Goal: Browse casually

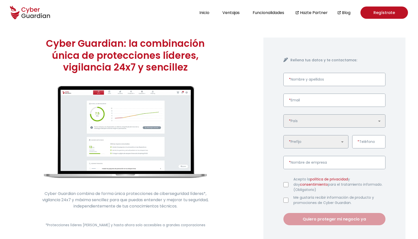
click at [29, 17] on icon at bounding box center [28, 17] width 3 height 4
click at [105, 15] on header "Inicio Ventajas Funcionalidades Hazte Partner Blog Regístrate" at bounding box center [209, 12] width 418 height 25
click at [94, 20] on header "Inicio Ventajas Funcionalidades Hazte Partner Blog Regístrate" at bounding box center [209, 12] width 418 height 25
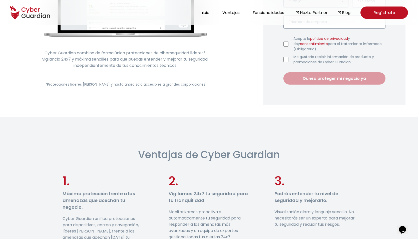
scroll to position [140, 0]
click at [157, 83] on small "*Protecciones líderes [PERSON_NAME] y hasta ahora solo accesibles a grandes cor…" at bounding box center [126, 84] width 160 height 5
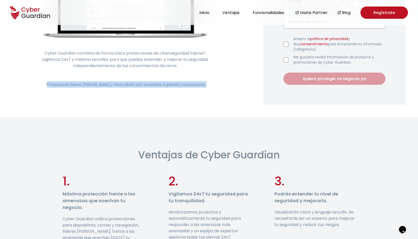
click at [140, 85] on small "*Protecciones líderes [PERSON_NAME] y hasta ahora solo accesibles a grandes cor…" at bounding box center [126, 84] width 160 height 5
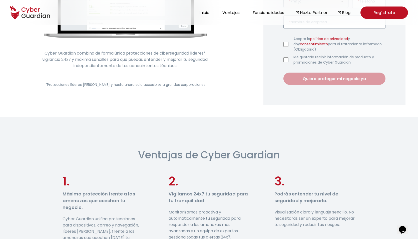
click at [140, 85] on small "*Protecciones líderes [PERSON_NAME] y hasta ahora solo accesibles a grandes cor…" at bounding box center [126, 84] width 160 height 5
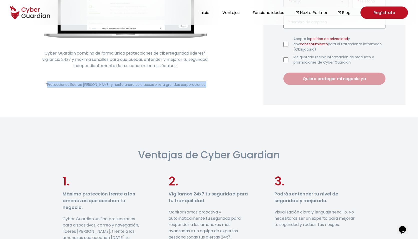
click at [140, 85] on small "*Protecciones líderes [PERSON_NAME] y hasta ahora solo accesibles a grandes cor…" at bounding box center [126, 84] width 160 height 5
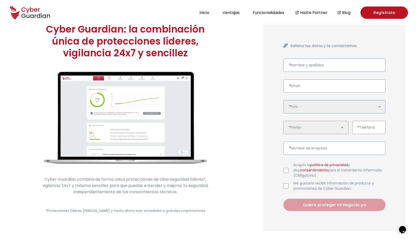
scroll to position [0, 0]
